Goal: Check status: Check status

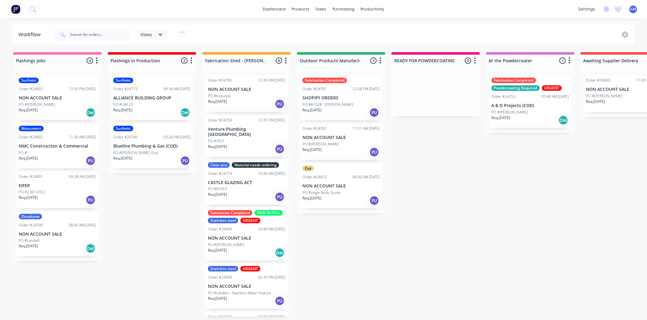
click at [235, 139] on div "PO #7031" at bounding box center [246, 142] width 77 height 6
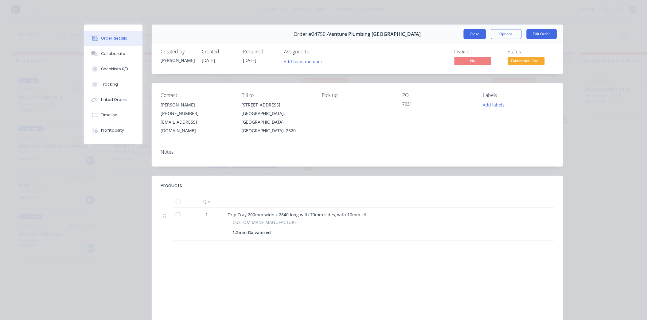
click at [474, 34] on button "Close" at bounding box center [475, 34] width 22 height 10
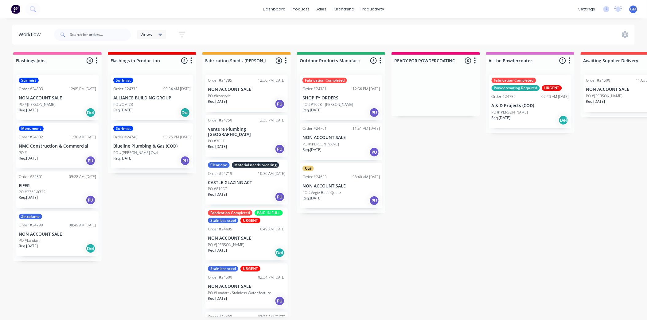
click at [245, 101] on div "Req. [DATE] PU" at bounding box center [246, 104] width 77 height 10
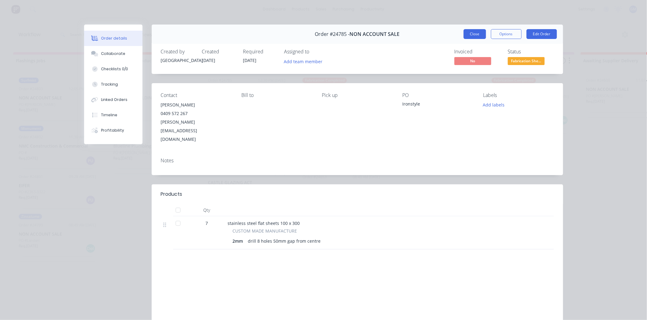
click at [478, 36] on button "Close" at bounding box center [475, 34] width 22 height 10
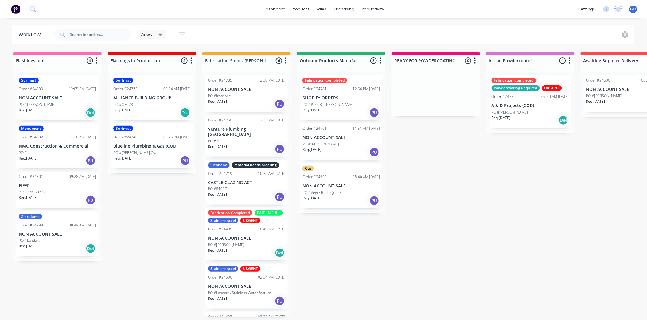
click at [246, 91] on p "NON ACCOUNT SALE" at bounding box center [246, 89] width 77 height 5
